Goal: Transaction & Acquisition: Purchase product/service

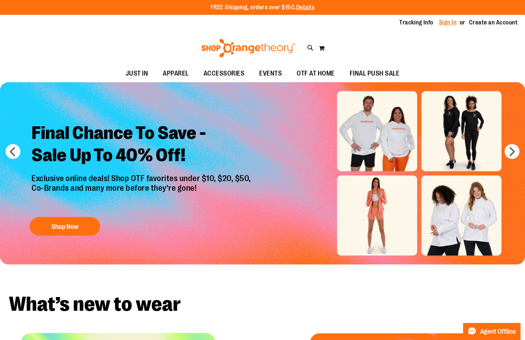
type input "**********"
click at [457, 24] on link "Sign In" at bounding box center [448, 23] width 18 height 8
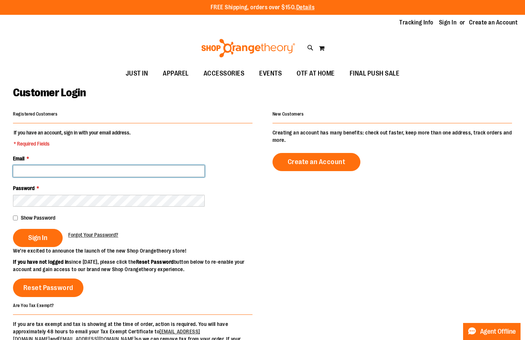
type input "**********"
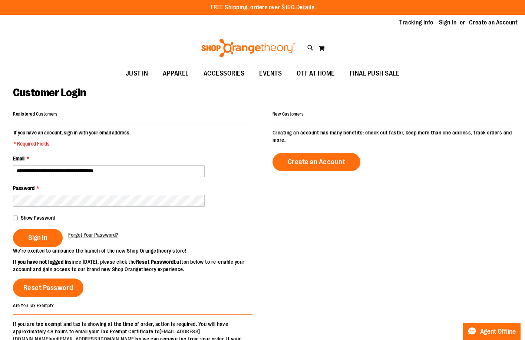
type input "**********"
click at [44, 247] on fieldset "**********" at bounding box center [133, 188] width 240 height 118
click at [45, 246] on button "Sign In" at bounding box center [38, 238] width 50 height 18
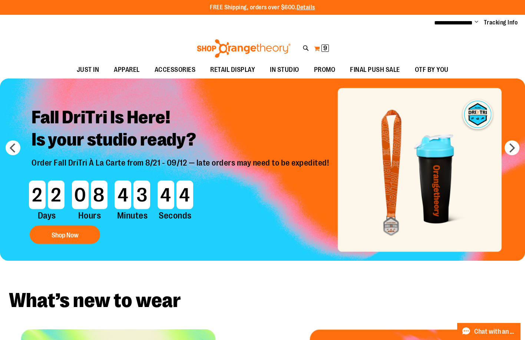
type input "**********"
click at [319, 50] on button "My Cart 9 9 items" at bounding box center [322, 49] width 16 height 12
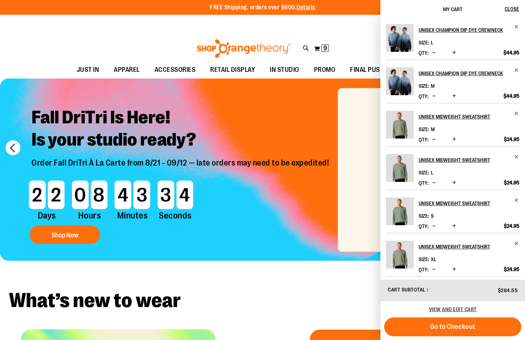
click at [434, 184] on span "Decrease product quantity" at bounding box center [433, 182] width 3 height 7
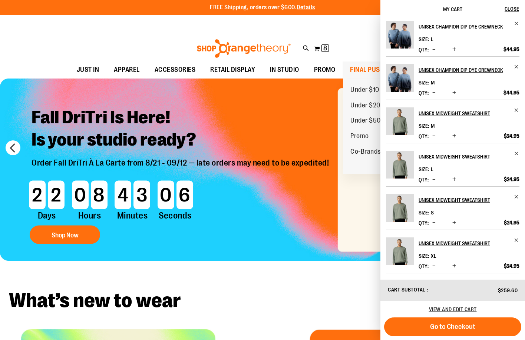
click at [363, 67] on span "FINAL PUSH SALE" at bounding box center [375, 70] width 50 height 17
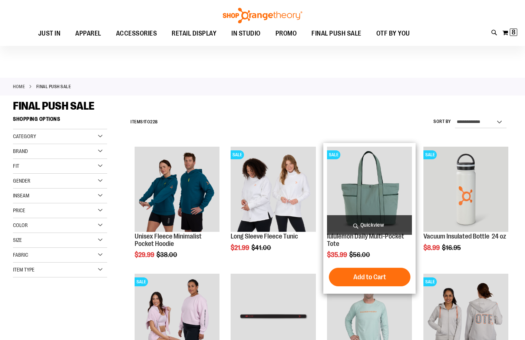
scroll to position [148, 0]
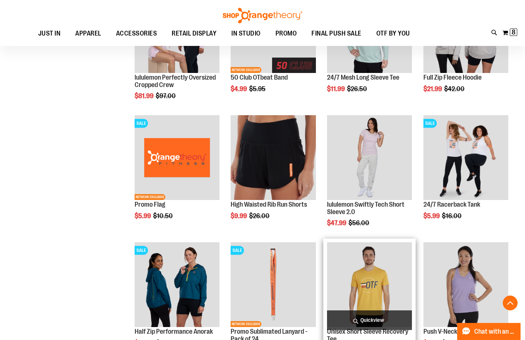
scroll to position [259, 0]
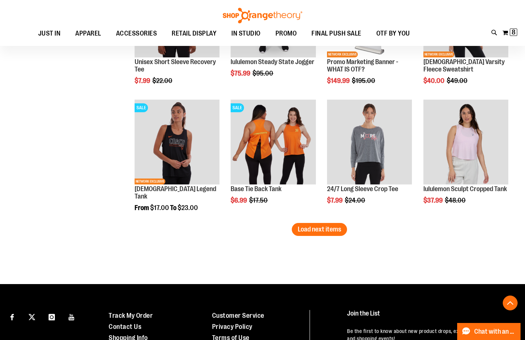
scroll to position [1075, 0]
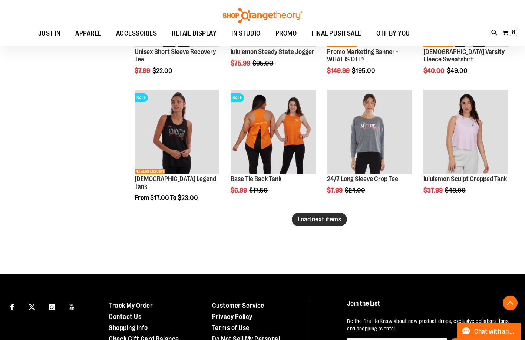
type input "**********"
click at [327, 218] on span "Load next items" at bounding box center [319, 219] width 43 height 7
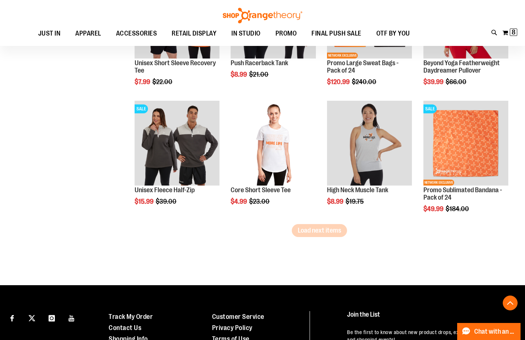
scroll to position [1446, 0]
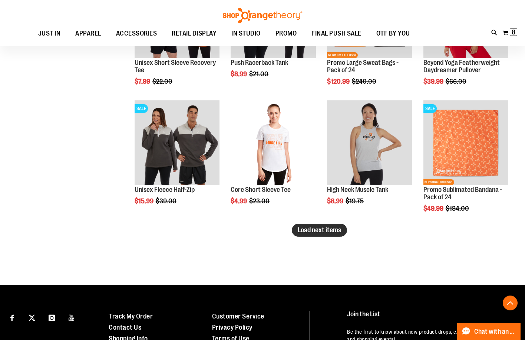
click at [335, 233] on span "Load next items" at bounding box center [319, 230] width 43 height 7
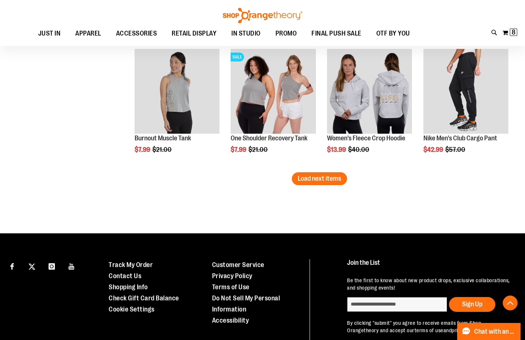
scroll to position [1891, 0]
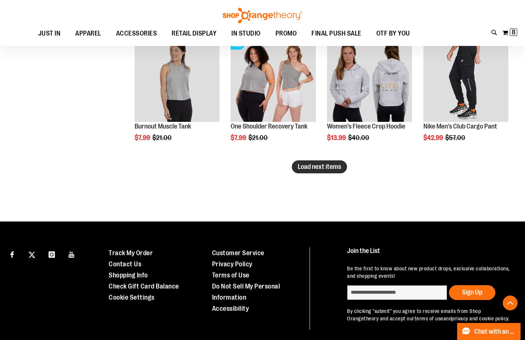
click at [339, 172] on button "Load next items" at bounding box center [319, 167] width 55 height 13
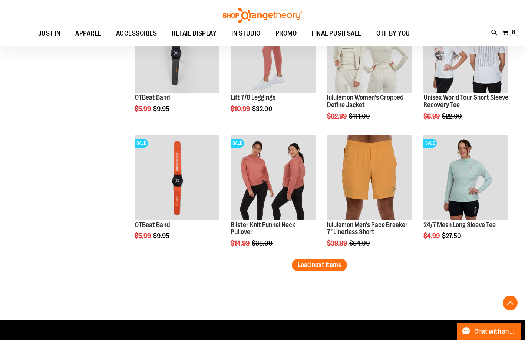
scroll to position [2225, 0]
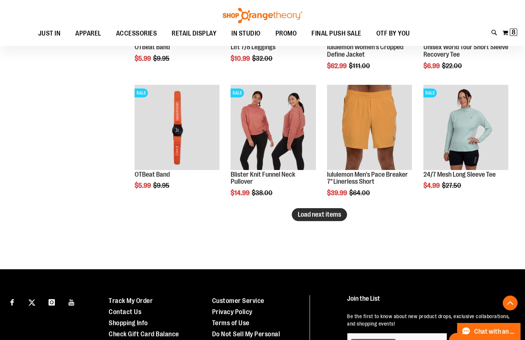
click at [304, 215] on span "Load next items" at bounding box center [319, 214] width 43 height 7
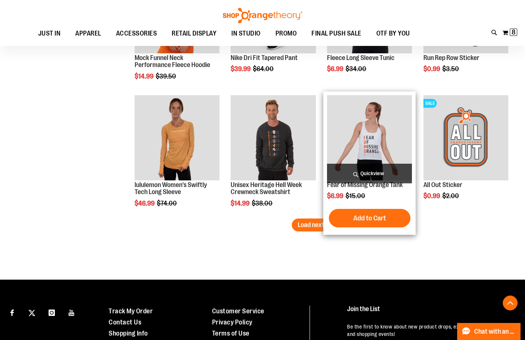
scroll to position [2595, 0]
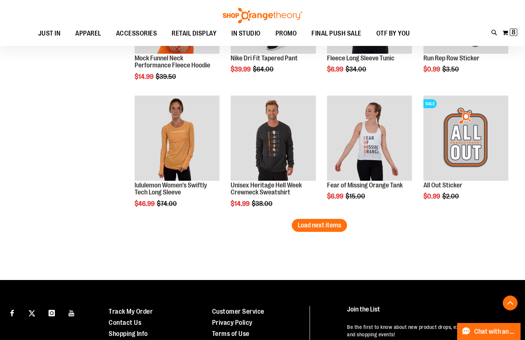
click at [311, 230] on button "Load next items" at bounding box center [319, 225] width 55 height 13
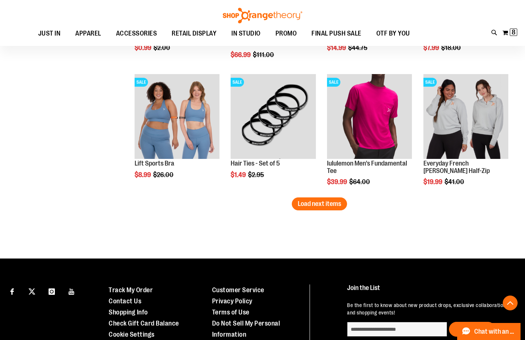
scroll to position [3003, 0]
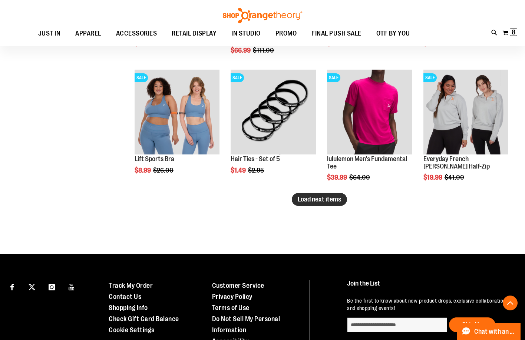
click at [339, 204] on button "Load next items" at bounding box center [319, 199] width 55 height 13
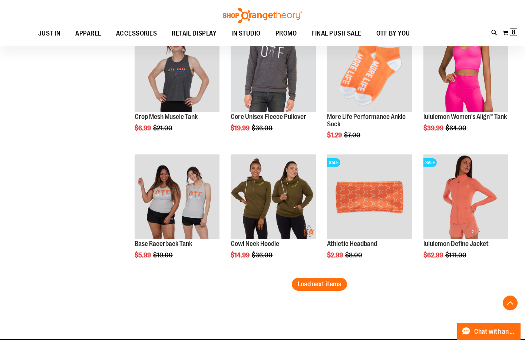
scroll to position [3337, 0]
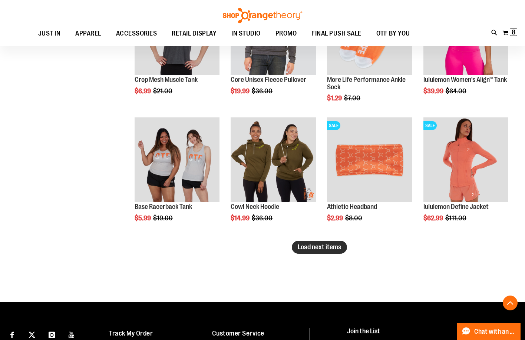
click at [304, 245] on span "Load next items" at bounding box center [319, 247] width 43 height 7
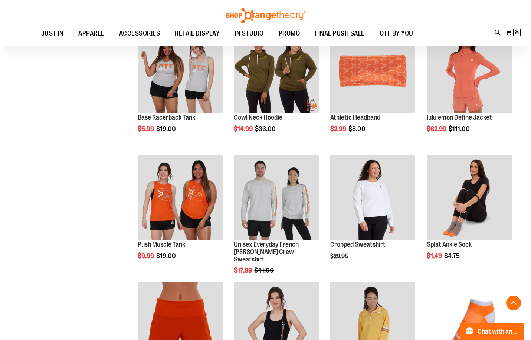
scroll to position [3485, 0]
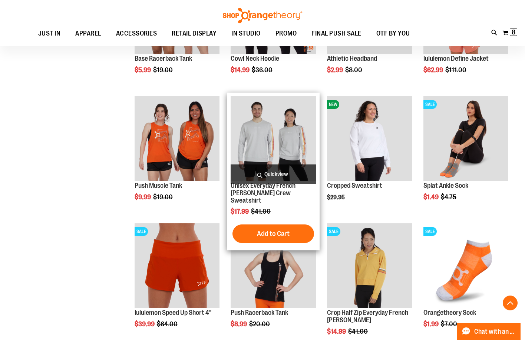
click at [268, 171] on span "Quickview" at bounding box center [273, 175] width 85 height 20
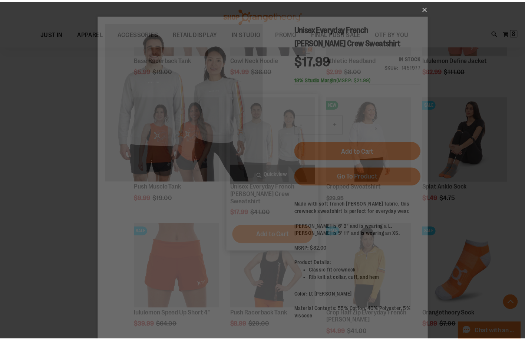
scroll to position [0, 0]
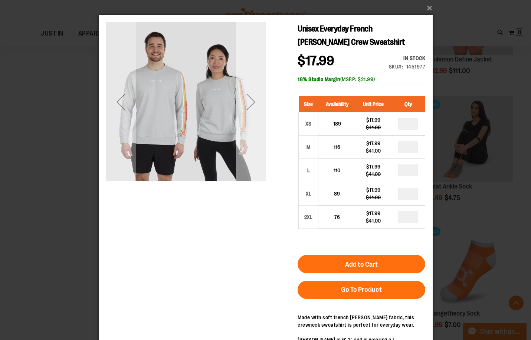
click at [253, 100] on div "Next" at bounding box center [250, 102] width 30 height 30
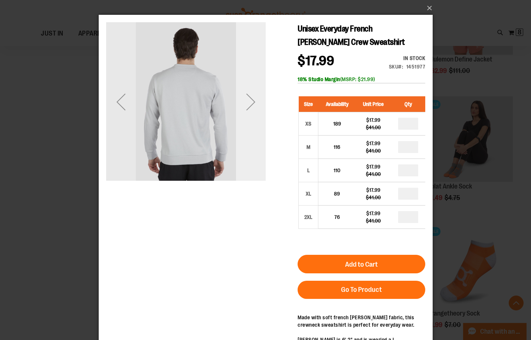
click at [250, 98] on div "Next" at bounding box center [250, 102] width 30 height 30
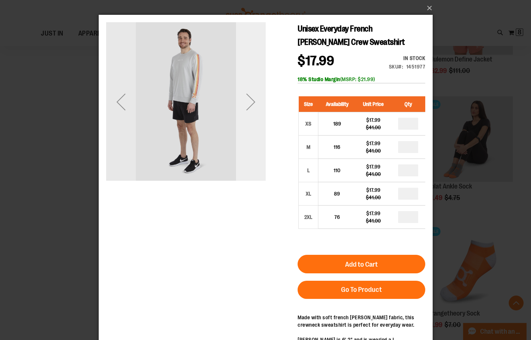
click at [250, 98] on div "Next" at bounding box center [250, 102] width 30 height 30
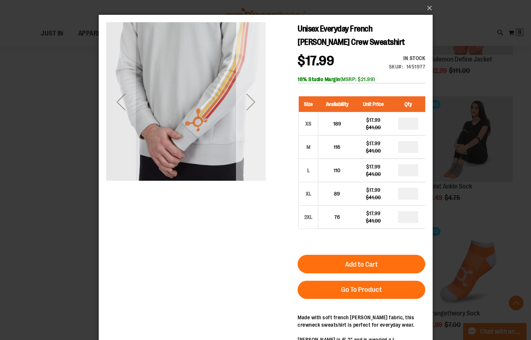
click at [250, 98] on div "Next" at bounding box center [250, 102] width 30 height 30
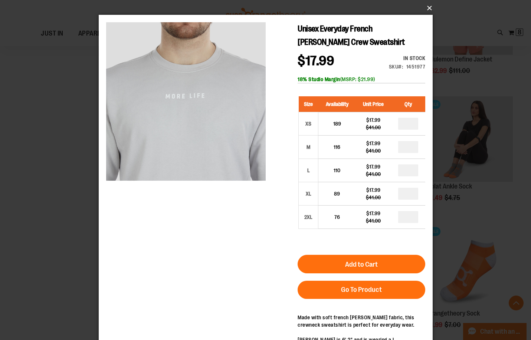
click at [430, 6] on button "×" at bounding box center [268, 8] width 334 height 16
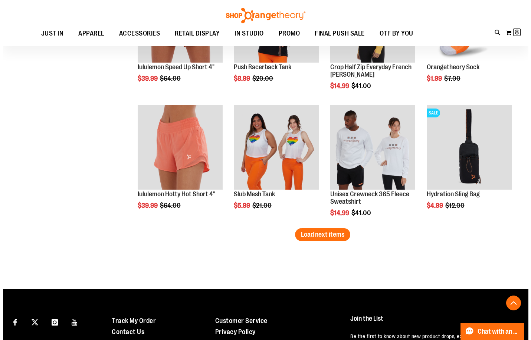
scroll to position [3782, 0]
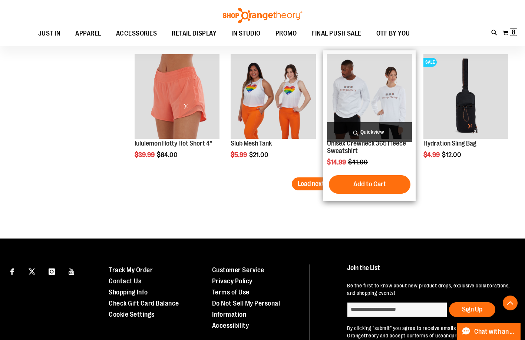
click at [368, 136] on span "Quickview" at bounding box center [369, 132] width 85 height 20
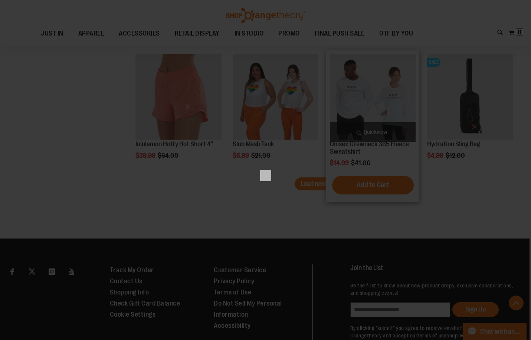
scroll to position [0, 0]
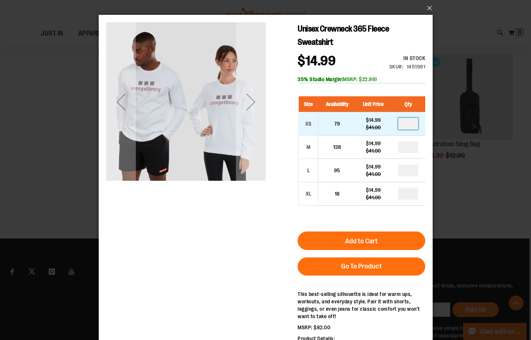
click at [412, 126] on input "number" at bounding box center [408, 124] width 20 height 12
type input "*"
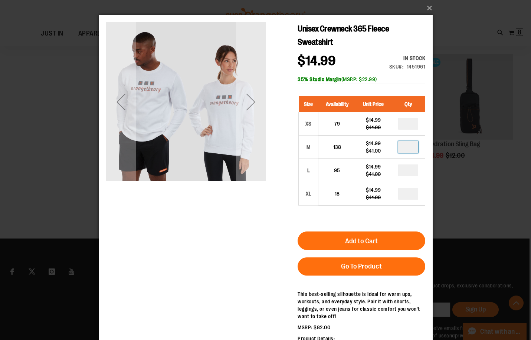
click at [413, 149] on input "number" at bounding box center [408, 147] width 20 height 12
type input "*"
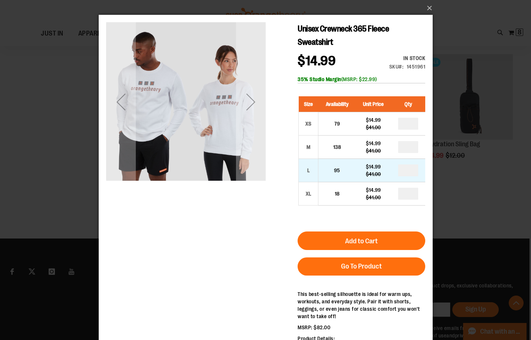
click at [412, 170] on input "number" at bounding box center [408, 171] width 20 height 12
type input "*"
click at [398, 225] on form "Size Availability Unit Price Qty XS 79 $14.99 $41.00 * M 138 * L" at bounding box center [361, 182] width 128 height 187
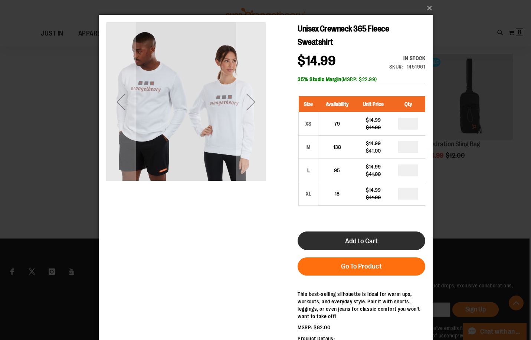
click at [395, 238] on button "Add to Cart" at bounding box center [361, 241] width 128 height 19
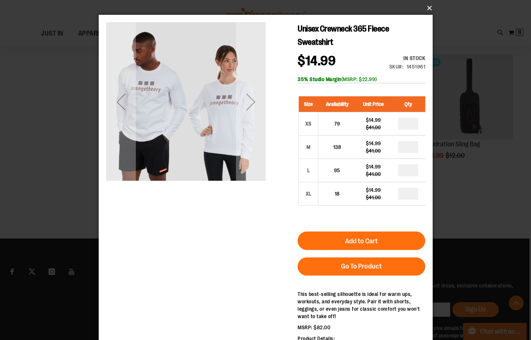
click at [429, 4] on button "×" at bounding box center [268, 8] width 334 height 16
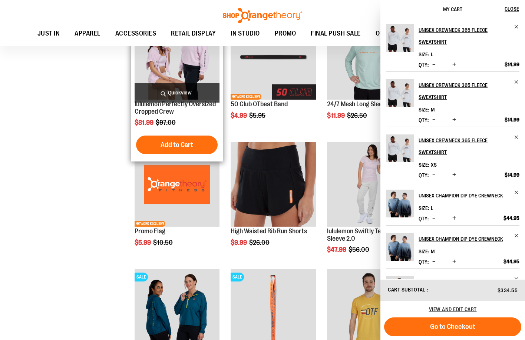
scroll to position [111, 0]
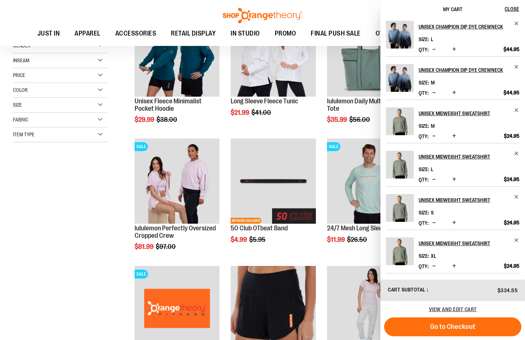
scroll to position [148, 0]
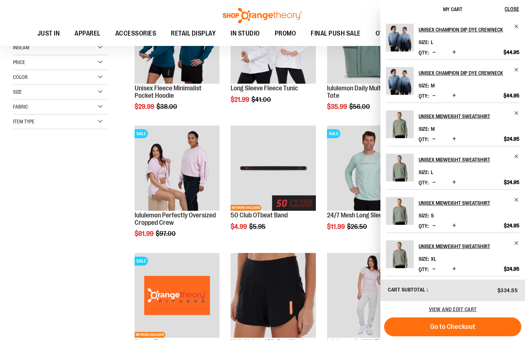
scroll to position [169, 0]
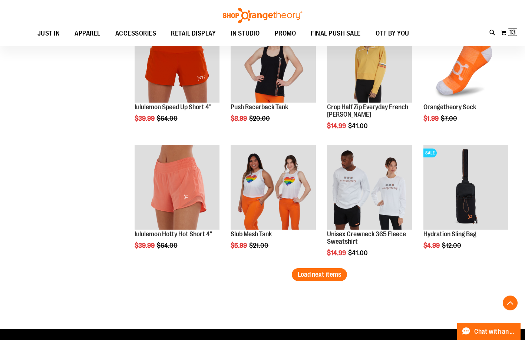
scroll to position [3678, 0]
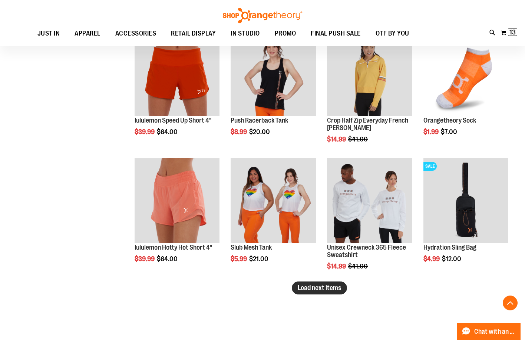
click at [305, 290] on span "Load next items" at bounding box center [319, 287] width 43 height 7
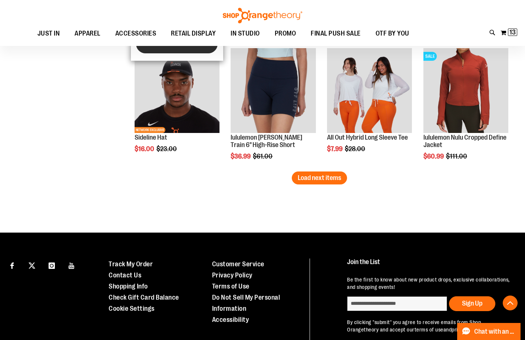
scroll to position [4192, 0]
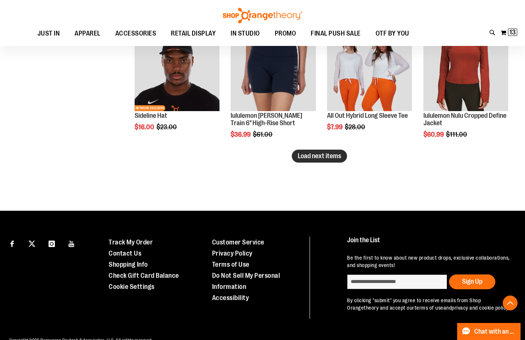
click at [333, 162] on button "Load next items" at bounding box center [319, 156] width 55 height 13
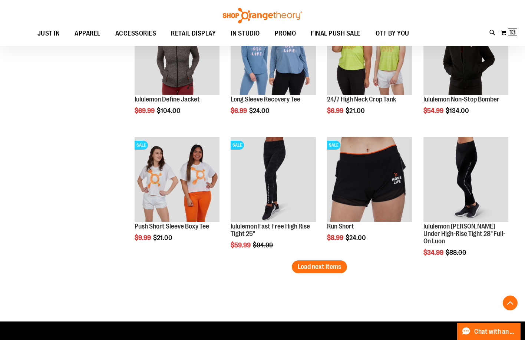
scroll to position [4525, 0]
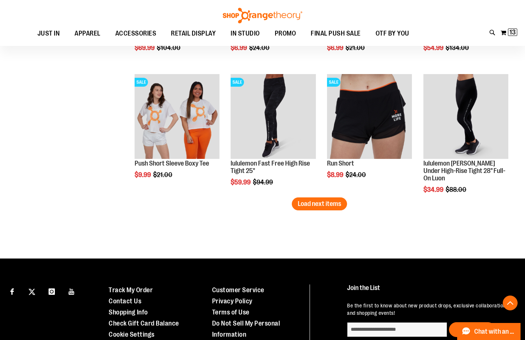
click at [314, 207] on span "Load next items" at bounding box center [319, 203] width 43 height 7
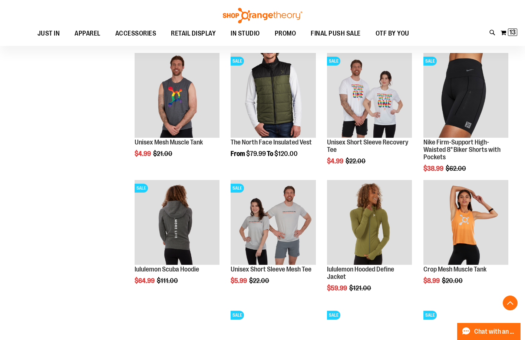
scroll to position [4822, 0]
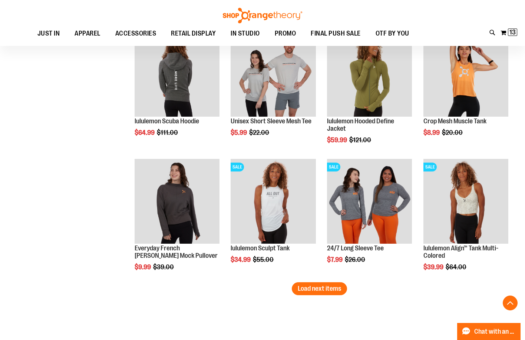
click at [321, 291] on span "Load next items" at bounding box center [319, 288] width 43 height 7
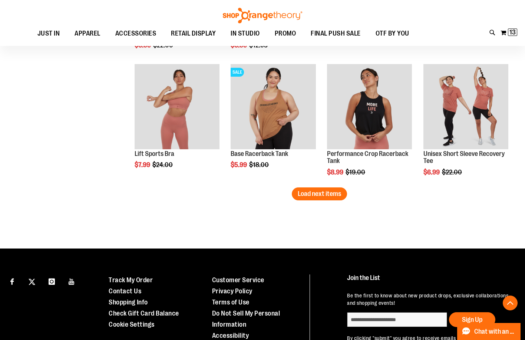
scroll to position [5304, 0]
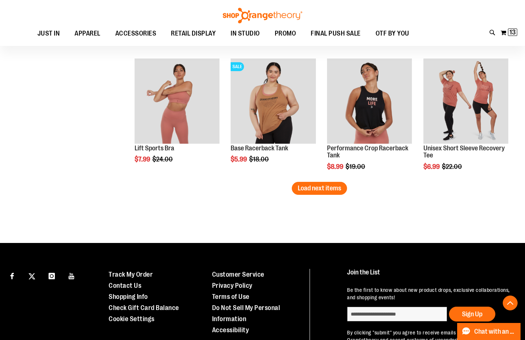
click at [340, 192] on span "Load next items" at bounding box center [319, 188] width 43 height 7
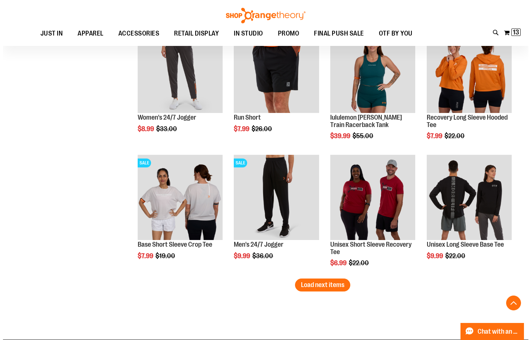
scroll to position [5601, 0]
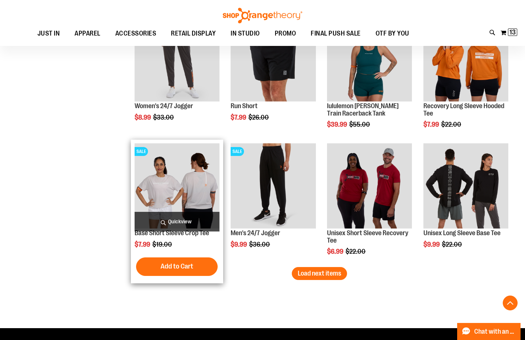
click at [171, 223] on span "Quickview" at bounding box center [177, 222] width 85 height 20
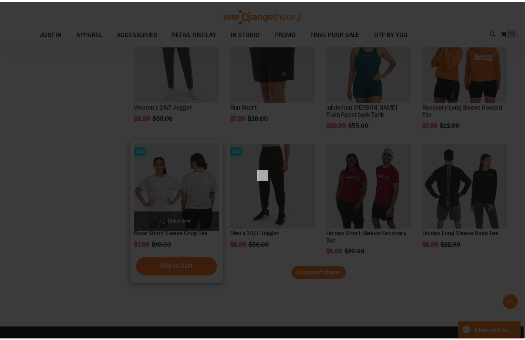
scroll to position [0, 0]
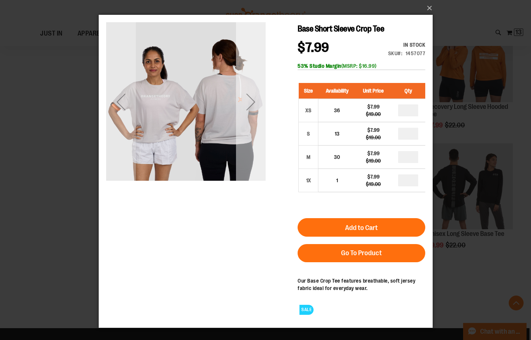
click at [252, 103] on div "Next" at bounding box center [250, 102] width 30 height 30
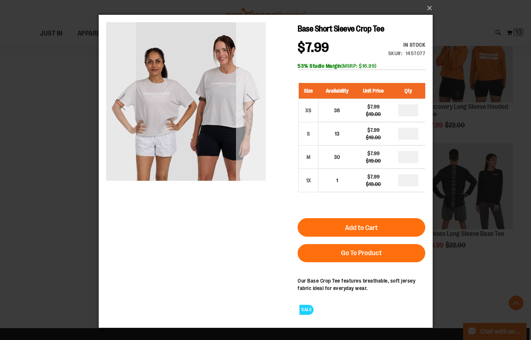
click at [252, 104] on div "Next" at bounding box center [250, 102] width 30 height 30
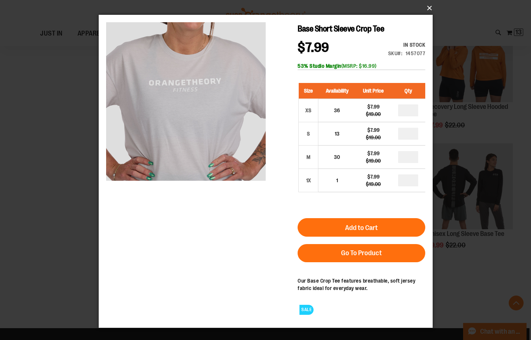
click at [429, 7] on button "×" at bounding box center [268, 8] width 334 height 16
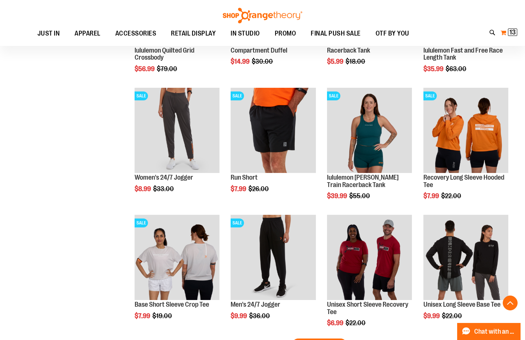
scroll to position [5527, 0]
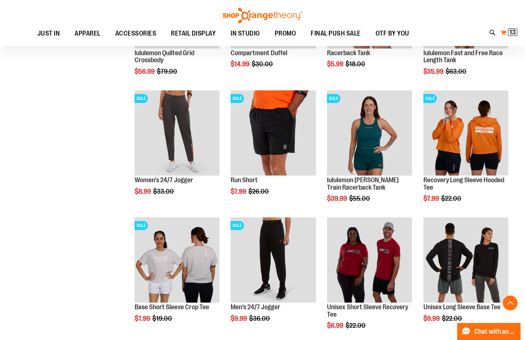
click at [504, 38] on button "My Cart 13 13 items" at bounding box center [508, 33] width 17 height 12
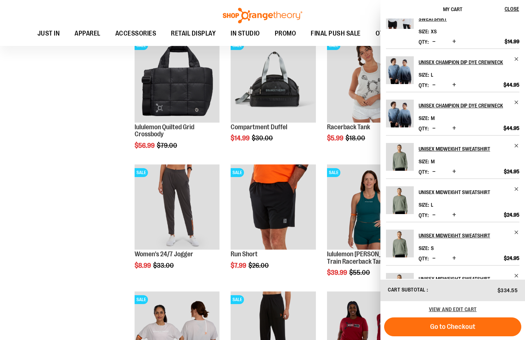
scroll to position [169, 0]
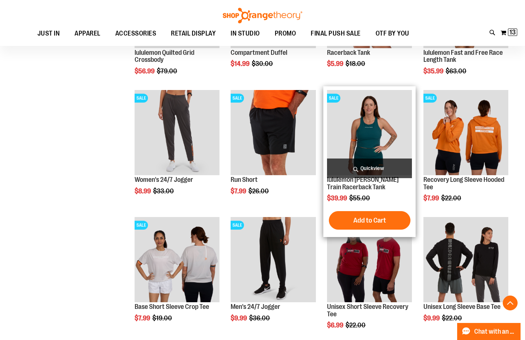
scroll to position [5601, 0]
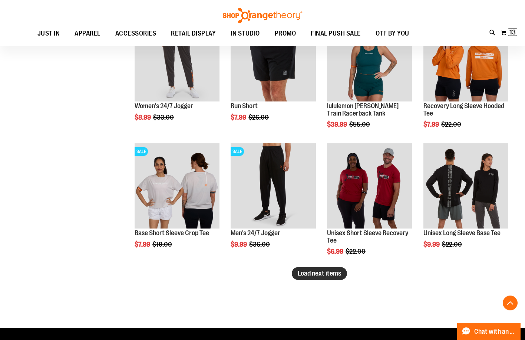
click at [295, 276] on button "Load next items" at bounding box center [319, 273] width 55 height 13
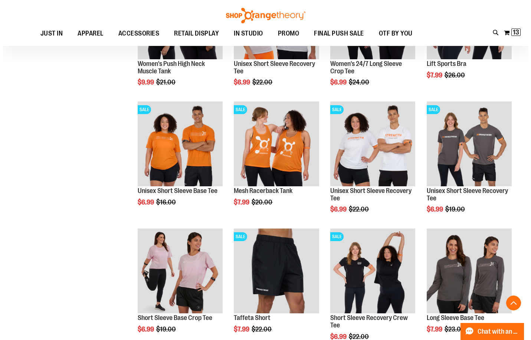
scroll to position [6046, 0]
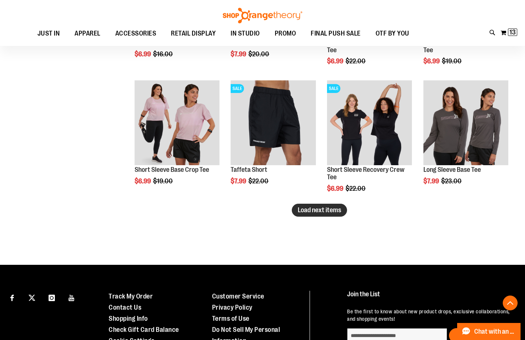
click at [319, 210] on span "Load next items" at bounding box center [319, 210] width 43 height 7
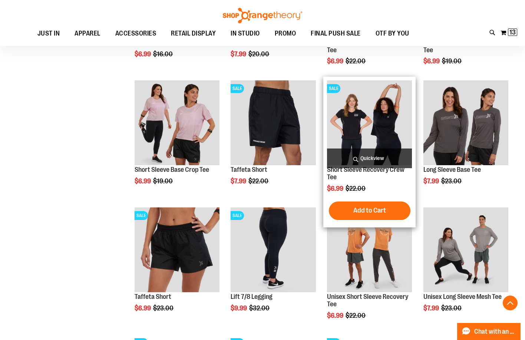
click at [387, 155] on span "Quickview" at bounding box center [369, 159] width 85 height 20
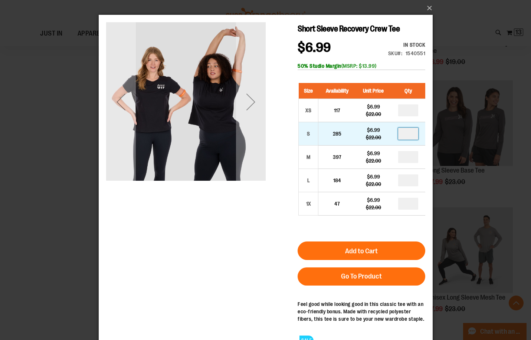
click at [413, 134] on input "number" at bounding box center [408, 134] width 20 height 12
type input "*"
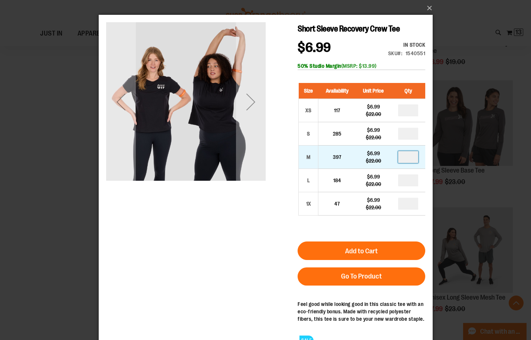
click at [415, 159] on input "number" at bounding box center [408, 157] width 20 height 12
type input "*"
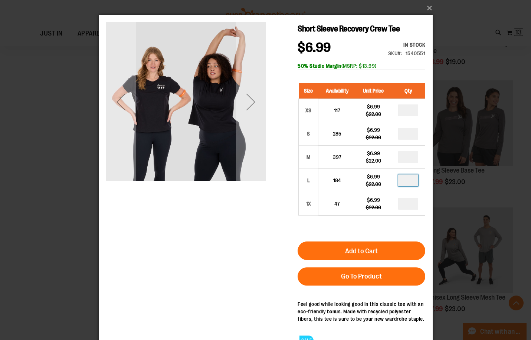
click at [415, 180] on input "number" at bounding box center [408, 181] width 20 height 12
type input "*"
click at [413, 231] on div "Size Availability Unit Price Qty XS 117 $6.99 $22.00 * S 285 * M" at bounding box center [361, 155] width 128 height 159
click at [254, 126] on div "Next" at bounding box center [250, 101] width 30 height 159
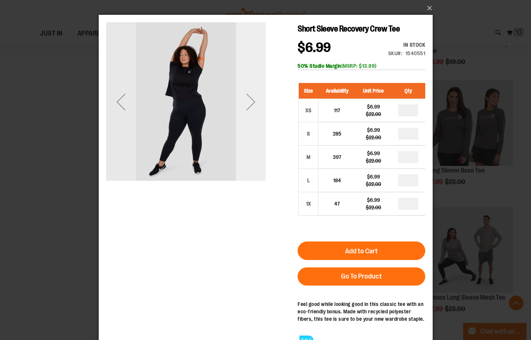
click at [254, 126] on div "Next" at bounding box center [250, 101] width 30 height 159
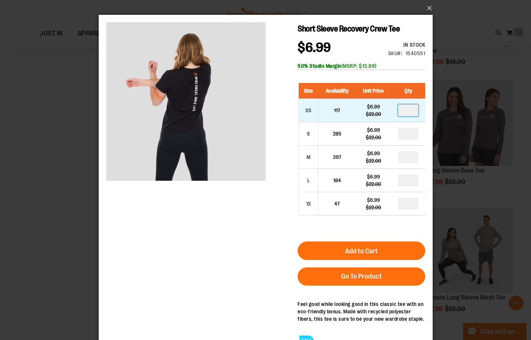
drag, startPoint x: 413, startPoint y: 110, endPoint x: 407, endPoint y: 113, distance: 6.5
click at [413, 110] on input "number" at bounding box center [408, 111] width 20 height 12
type input "*"
click at [415, 234] on div "Size Availability Unit Price Qty XS 117 $6.99 $22.00 * S 285 * M" at bounding box center [361, 155] width 128 height 159
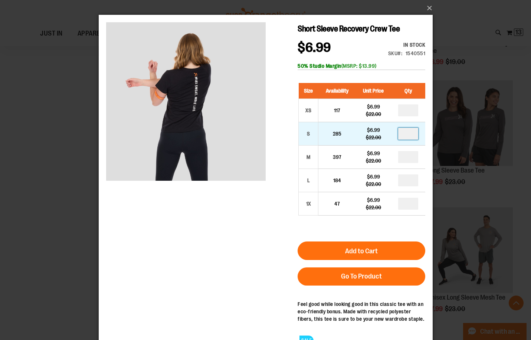
click at [416, 134] on input "*" at bounding box center [408, 134] width 20 height 12
type input "*"
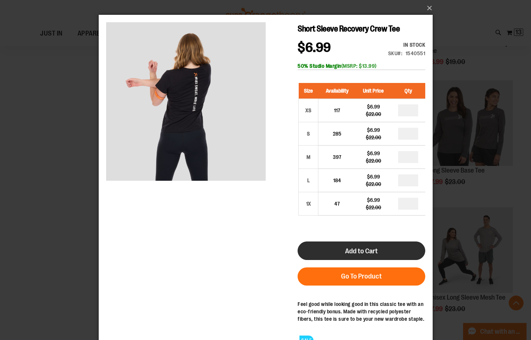
click at [407, 251] on button "Add to Cart" at bounding box center [361, 251] width 128 height 19
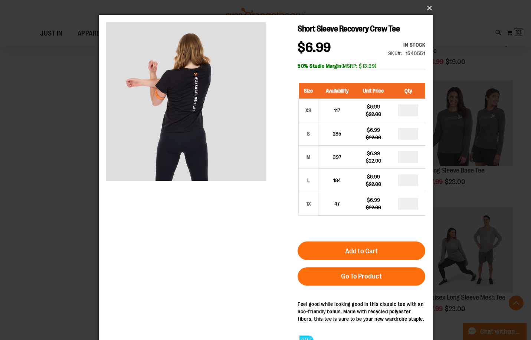
click at [428, 8] on button "×" at bounding box center [268, 8] width 334 height 16
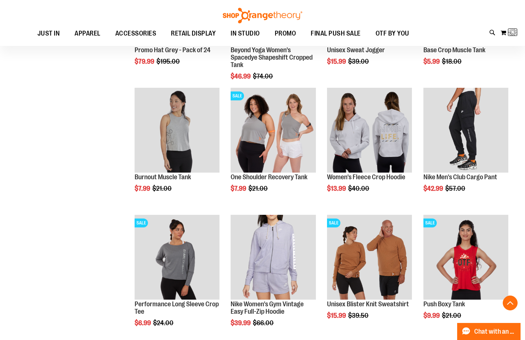
scroll to position [158, 0]
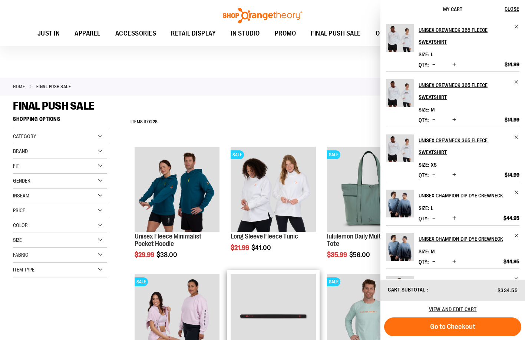
scroll to position [111, 0]
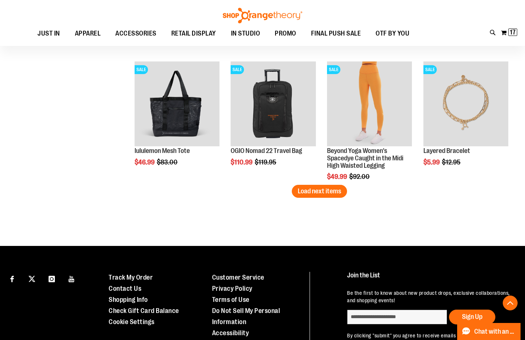
scroll to position [6447, 0]
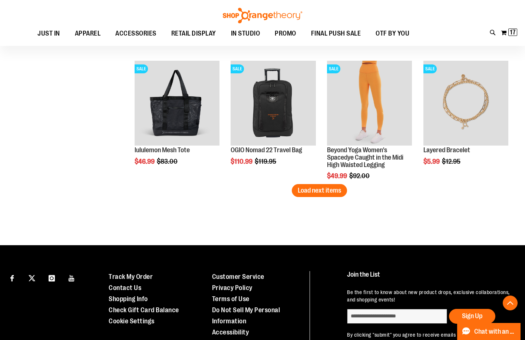
click at [317, 197] on button "Load next items" at bounding box center [319, 190] width 55 height 13
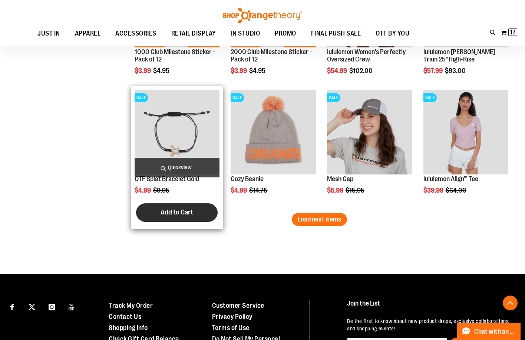
scroll to position [6818, 0]
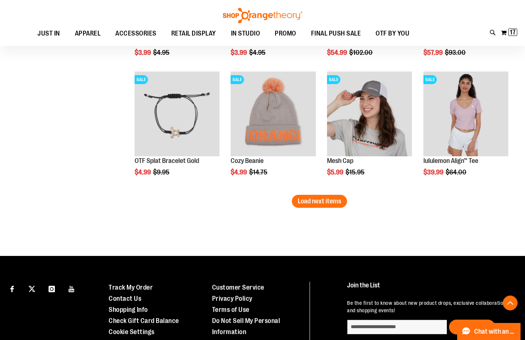
click at [312, 203] on span "Load next items" at bounding box center [319, 201] width 43 height 7
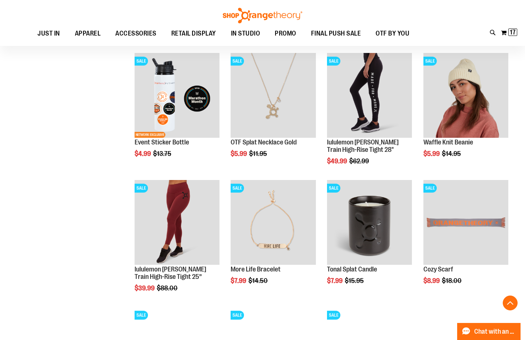
scroll to position [7189, 0]
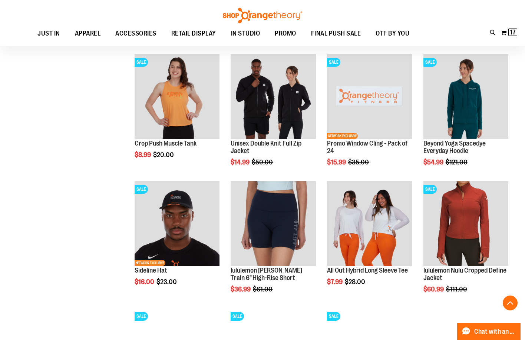
scroll to position [3777, 0]
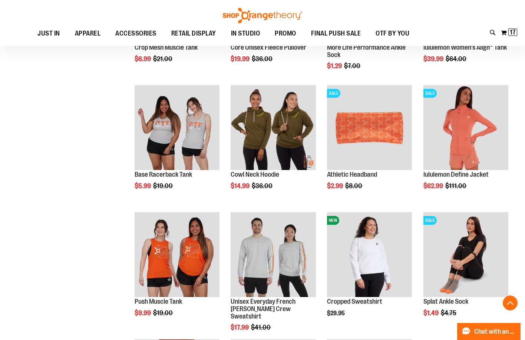
scroll to position [3369, 0]
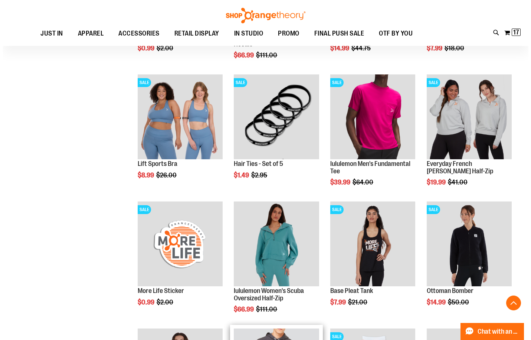
scroll to position [2998, 0]
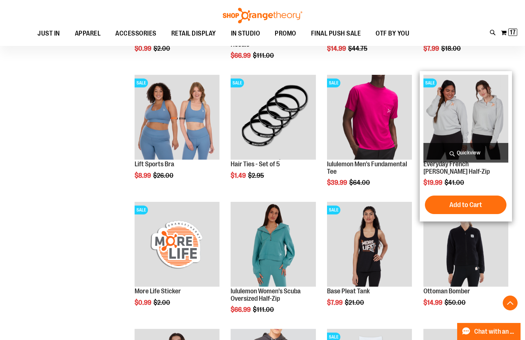
click at [470, 159] on span "Quickview" at bounding box center [465, 153] width 85 height 20
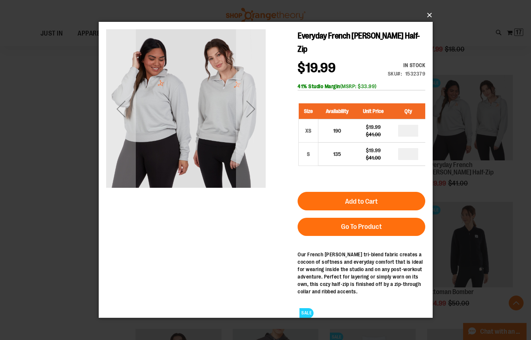
click at [429, 13] on button "×" at bounding box center [268, 15] width 334 height 16
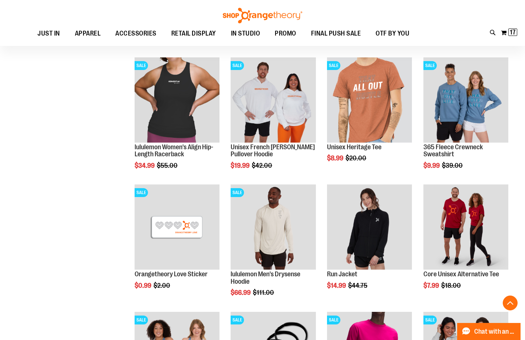
scroll to position [2664, 0]
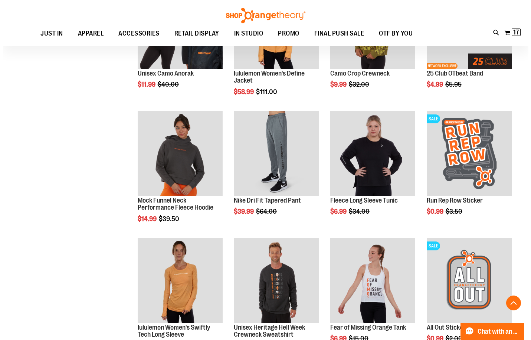
scroll to position [2442, 0]
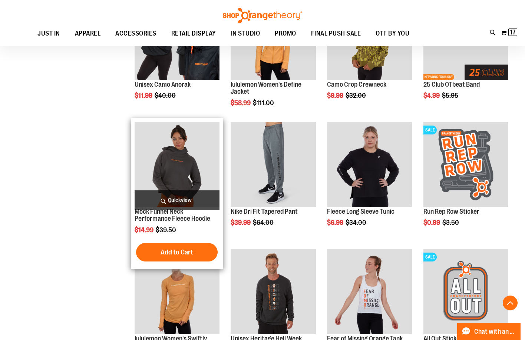
click at [177, 200] on span "Quickview" at bounding box center [177, 201] width 85 height 20
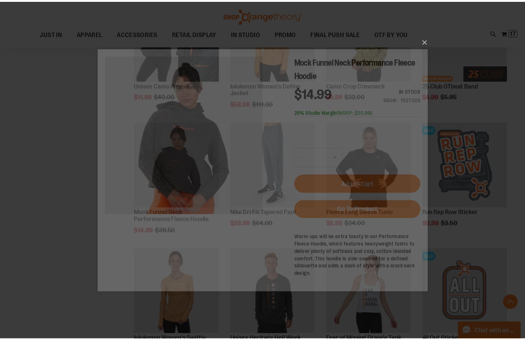
scroll to position [0, 0]
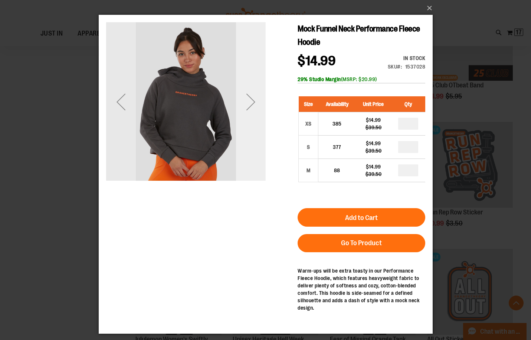
click at [251, 110] on div "Next" at bounding box center [250, 102] width 30 height 30
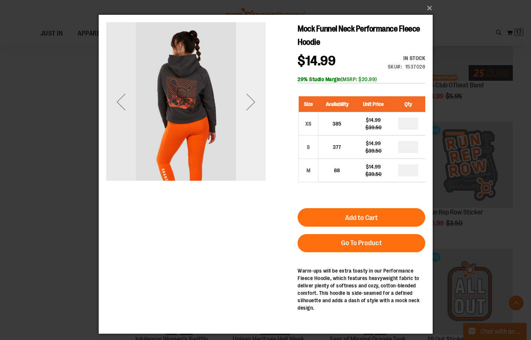
click at [251, 110] on div "Next" at bounding box center [250, 102] width 30 height 30
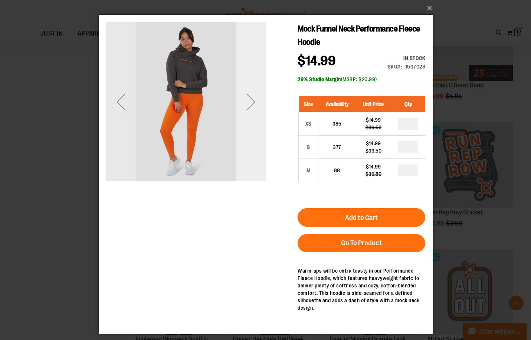
click at [251, 110] on div "Next" at bounding box center [250, 102] width 30 height 30
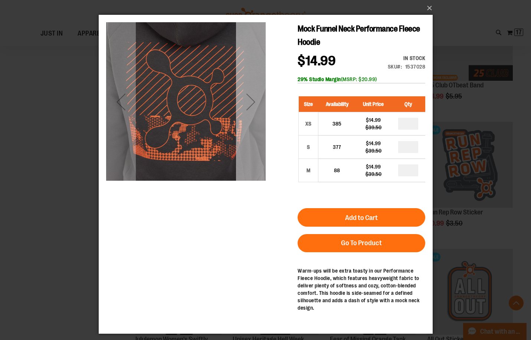
click at [251, 110] on div "Next" at bounding box center [250, 102] width 30 height 30
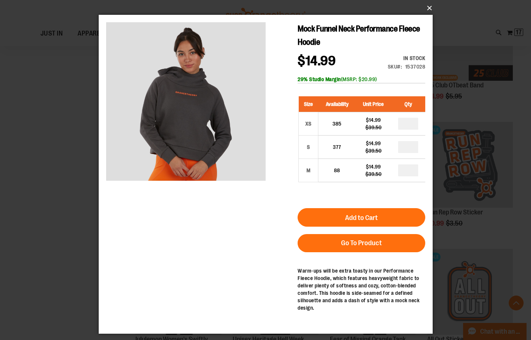
click at [431, 7] on button "×" at bounding box center [268, 8] width 334 height 16
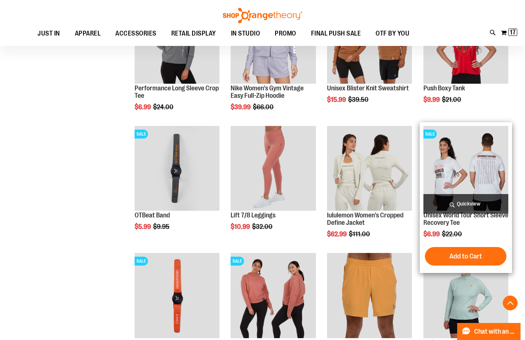
scroll to position [1960, 0]
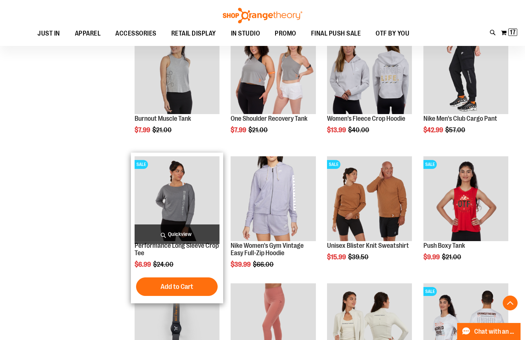
scroll to position [1737, 0]
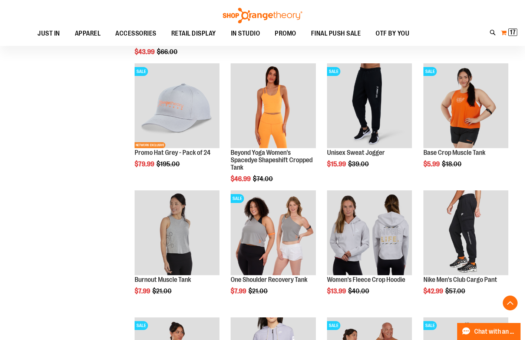
click at [505, 33] on button "My Cart 17 17 items" at bounding box center [509, 33] width 17 height 12
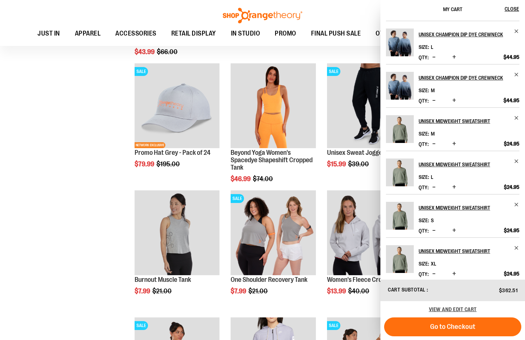
scroll to position [212, 0]
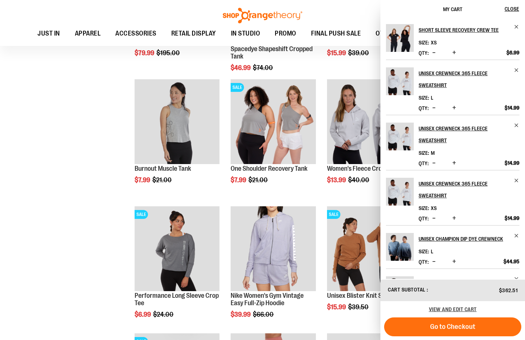
click at [434, 162] on span "Decrease product quantity" at bounding box center [433, 162] width 3 height 7
click at [434, 107] on span "Decrease product quantity" at bounding box center [433, 107] width 3 height 7
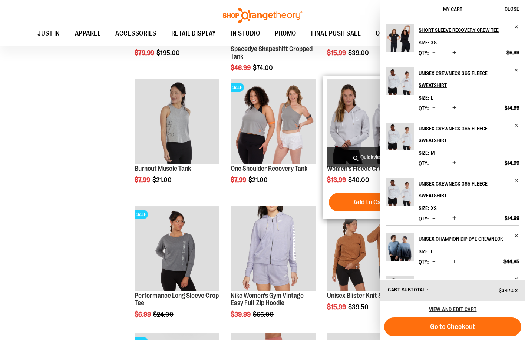
click at [367, 161] on span "Quickview" at bounding box center [369, 158] width 85 height 20
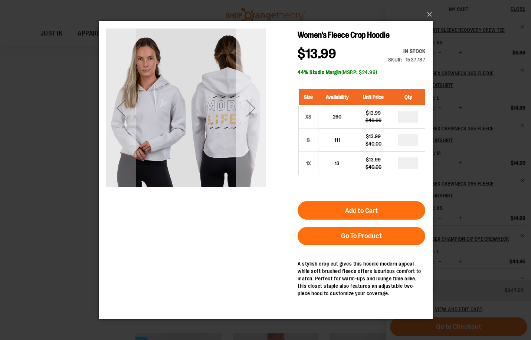
click at [249, 172] on div "Next" at bounding box center [250, 107] width 30 height 159
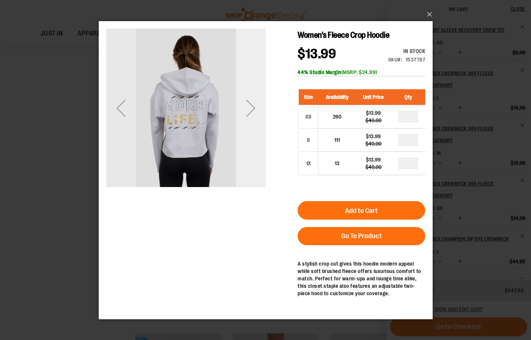
click at [249, 172] on div "Next" at bounding box center [250, 107] width 30 height 159
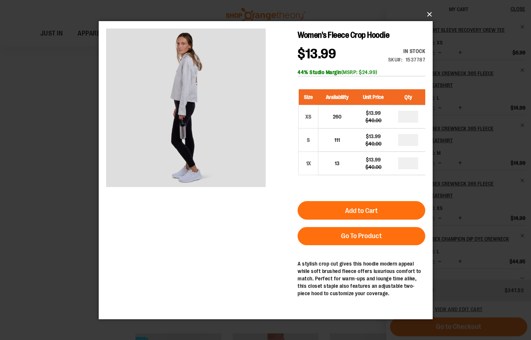
click at [428, 13] on button "×" at bounding box center [268, 14] width 334 height 16
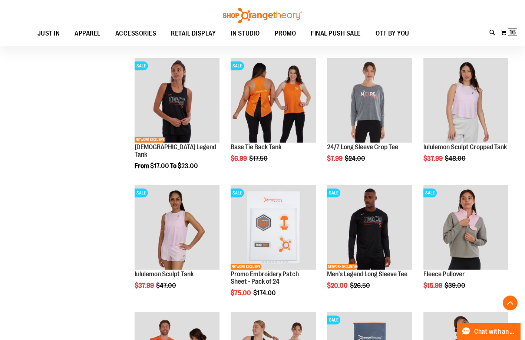
scroll to position [959, 0]
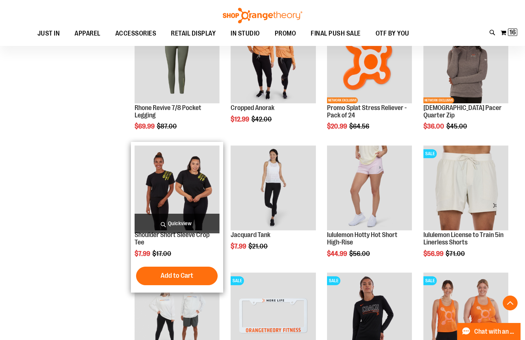
scroll to position [588, 0]
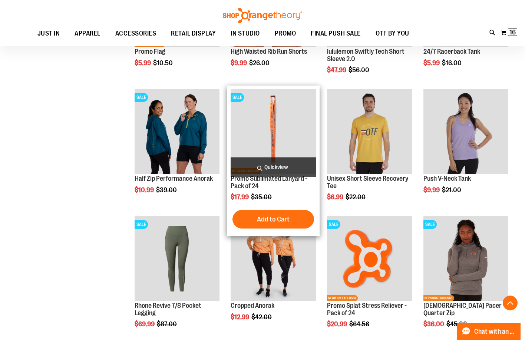
scroll to position [291, 0]
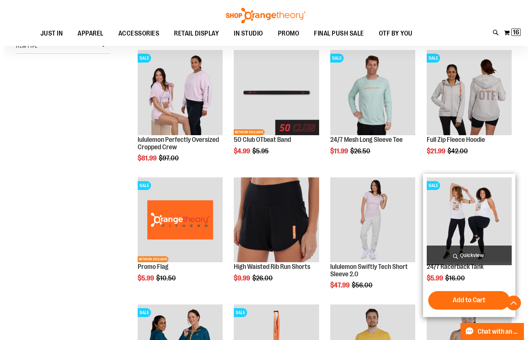
scroll to position [106, 0]
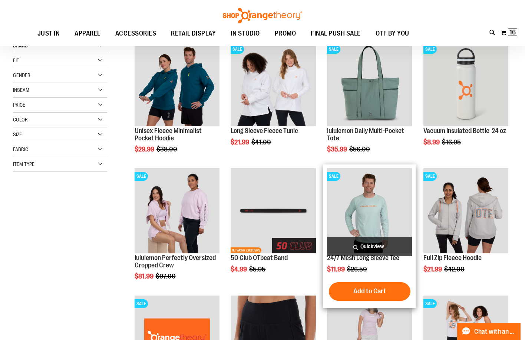
click at [353, 247] on span "Quickview" at bounding box center [369, 247] width 85 height 20
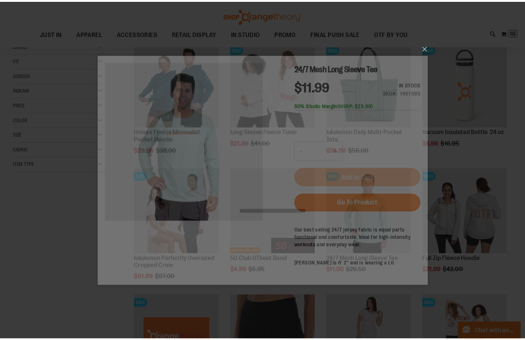
scroll to position [0, 0]
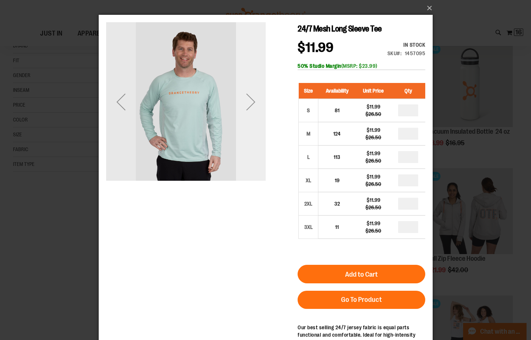
click at [249, 155] on div "Next" at bounding box center [250, 101] width 30 height 159
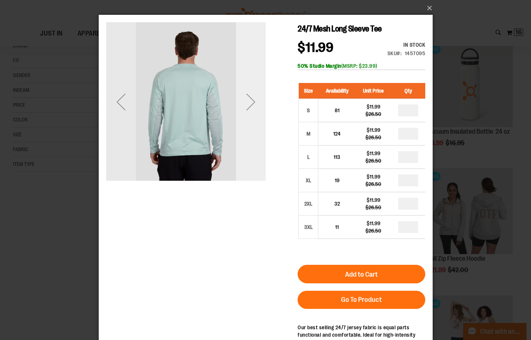
click at [253, 156] on div "Next" at bounding box center [250, 101] width 30 height 159
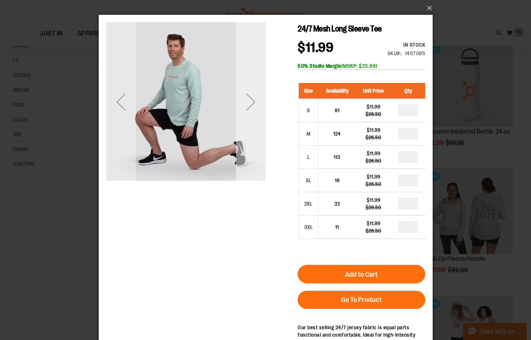
click at [253, 156] on div "Next" at bounding box center [250, 101] width 30 height 159
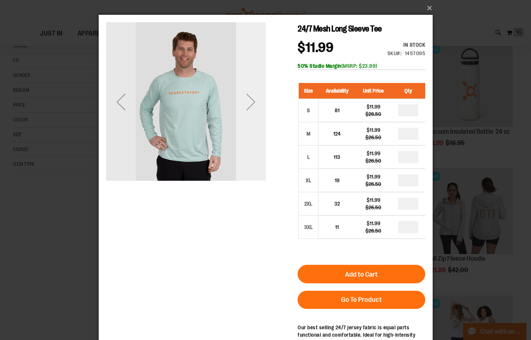
click at [253, 156] on div "Next" at bounding box center [250, 101] width 30 height 159
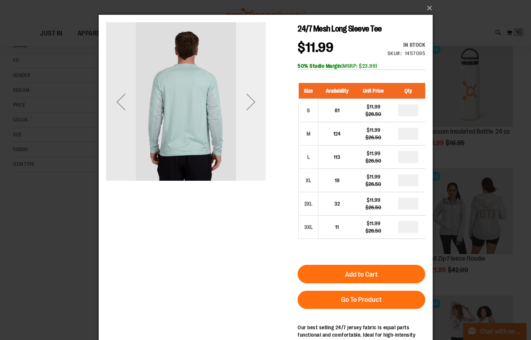
click at [254, 156] on div "Next" at bounding box center [250, 101] width 30 height 159
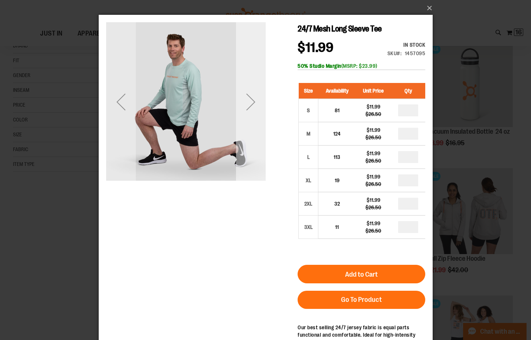
click at [255, 156] on div "Next" at bounding box center [250, 101] width 30 height 159
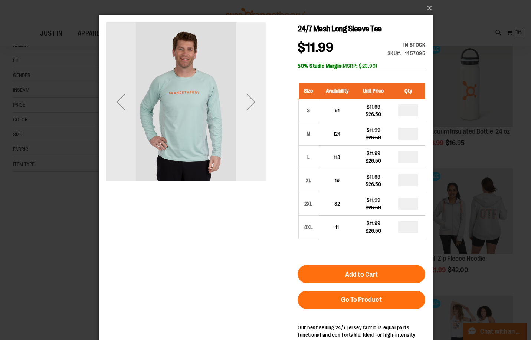
click at [254, 157] on div "Next" at bounding box center [250, 101] width 30 height 159
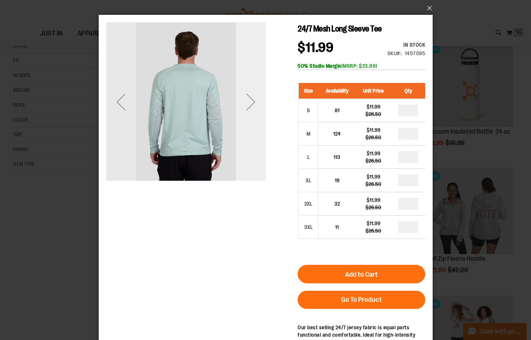
click at [254, 157] on div "Next" at bounding box center [250, 101] width 30 height 159
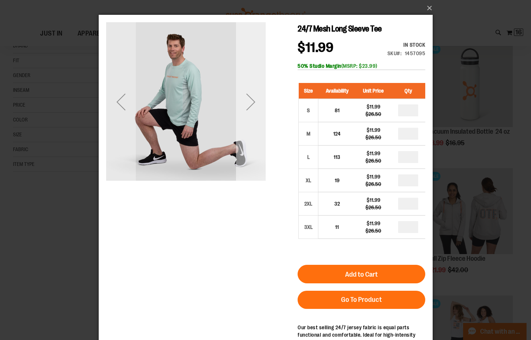
click at [254, 157] on div "Next" at bounding box center [250, 101] width 30 height 159
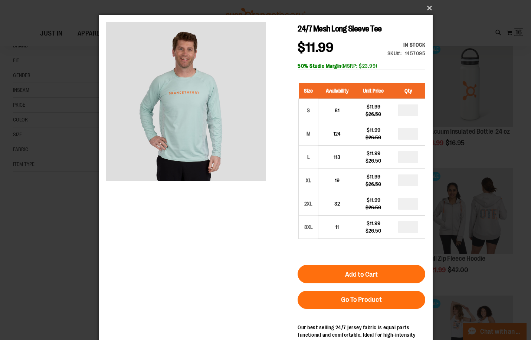
click at [430, 3] on button "×" at bounding box center [268, 8] width 334 height 16
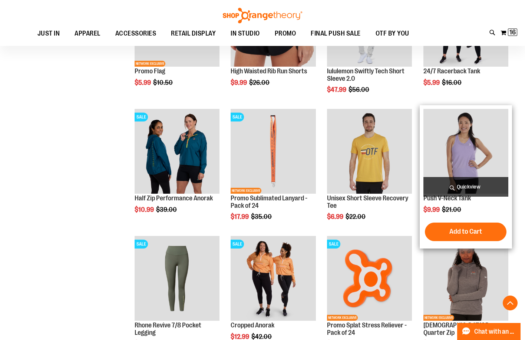
scroll to position [439, 0]
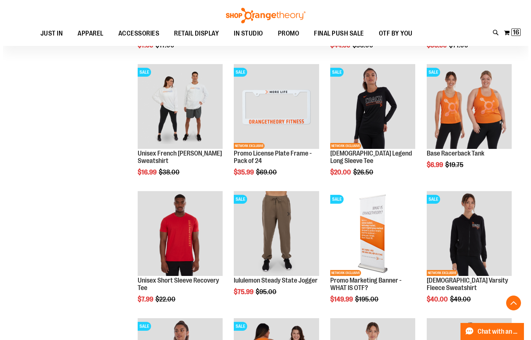
scroll to position [847, 0]
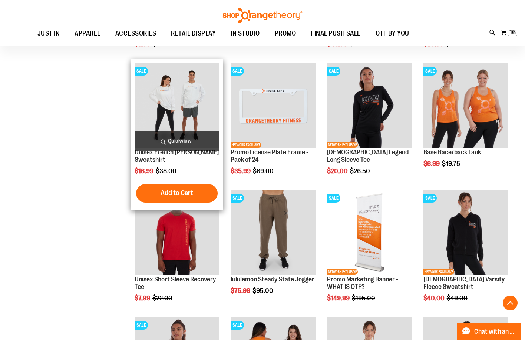
click at [162, 137] on span "Quickview" at bounding box center [177, 141] width 85 height 20
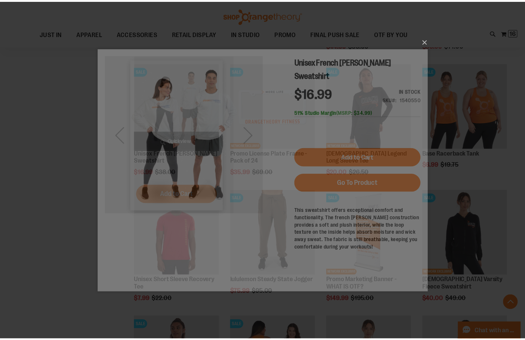
scroll to position [0, 0]
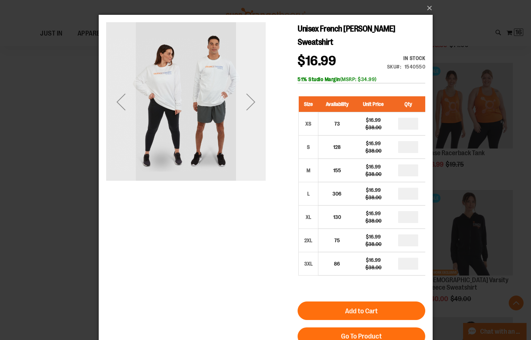
click at [256, 142] on div "Next" at bounding box center [250, 101] width 30 height 159
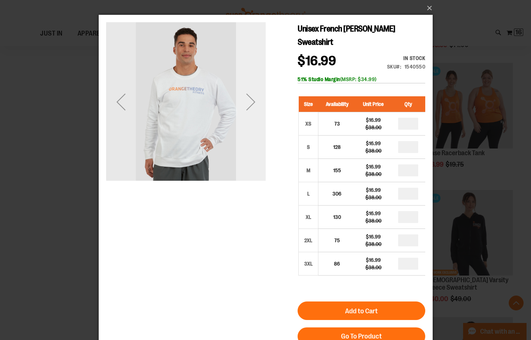
click at [256, 142] on div "Next" at bounding box center [250, 101] width 30 height 159
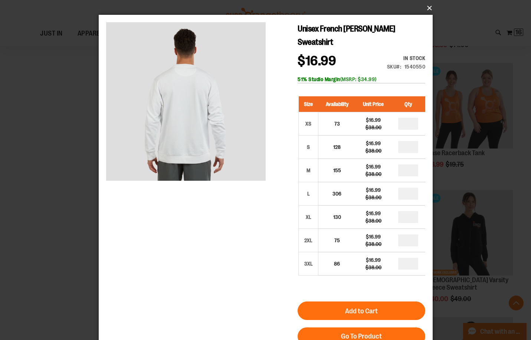
click at [429, 10] on button "×" at bounding box center [268, 8] width 334 height 16
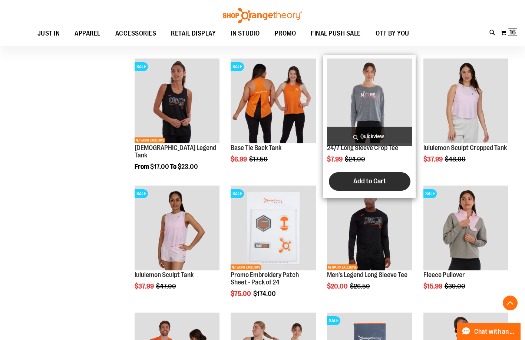
scroll to position [1107, 0]
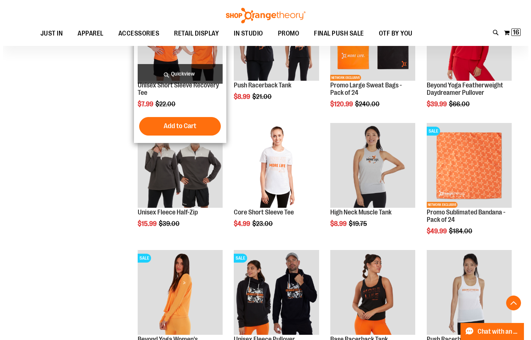
scroll to position [1441, 0]
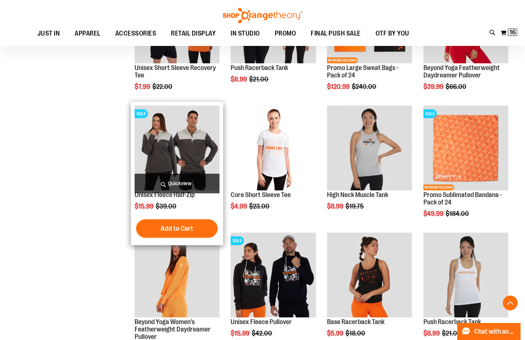
click at [179, 182] on span "Quickview" at bounding box center [177, 184] width 85 height 20
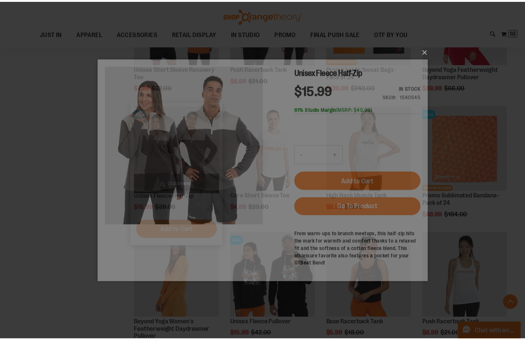
scroll to position [0, 0]
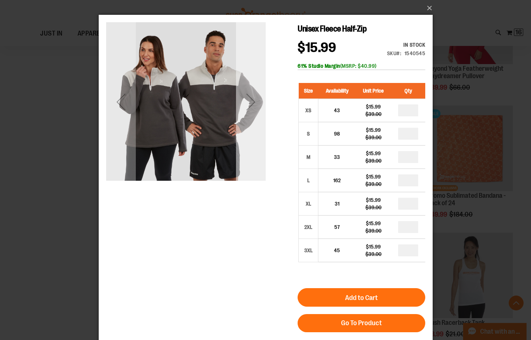
click at [253, 161] on div "Next" at bounding box center [250, 101] width 30 height 159
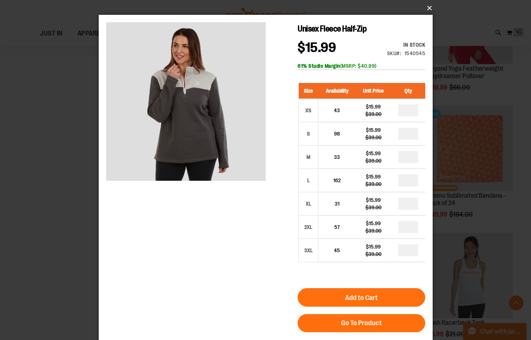
click at [428, 6] on button "×" at bounding box center [268, 8] width 334 height 16
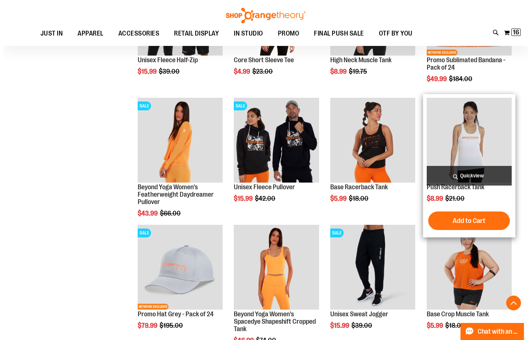
scroll to position [1552, 0]
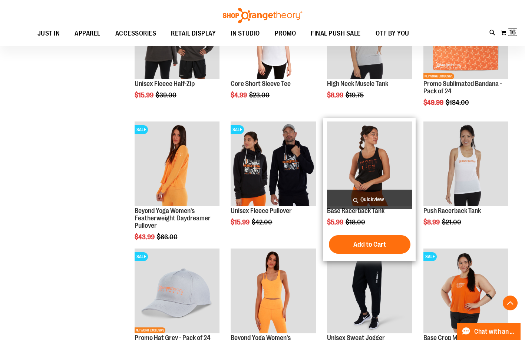
click at [385, 200] on span "Quickview" at bounding box center [369, 200] width 85 height 20
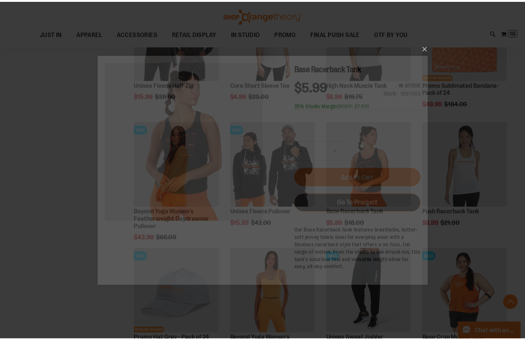
scroll to position [0, 0]
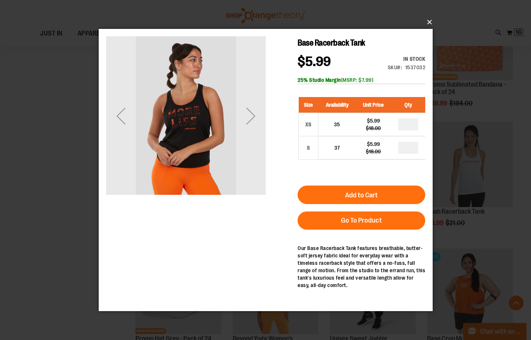
click at [431, 24] on button "×" at bounding box center [268, 22] width 334 height 16
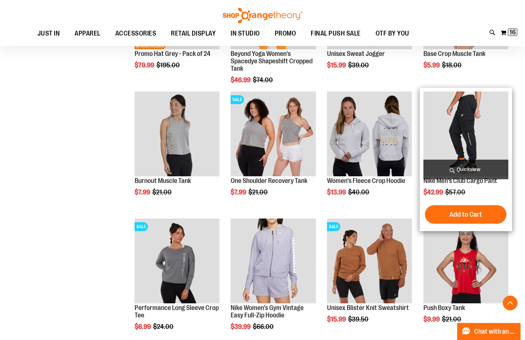
scroll to position [1960, 0]
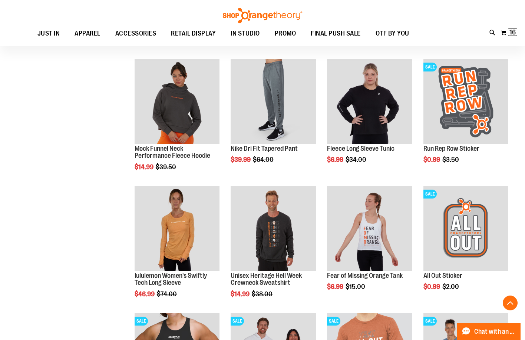
scroll to position [2516, 0]
